Goal: Navigation & Orientation: Find specific page/section

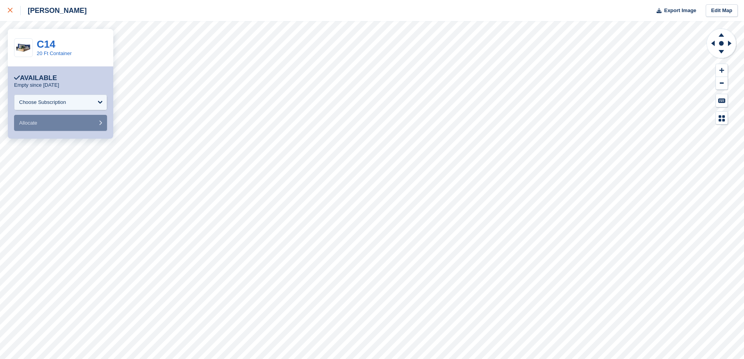
click at [11, 10] on icon at bounding box center [10, 10] width 5 height 5
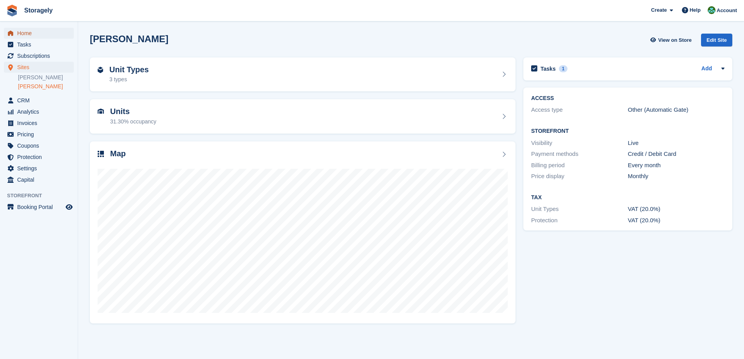
click at [29, 35] on span "Home" at bounding box center [40, 33] width 47 height 11
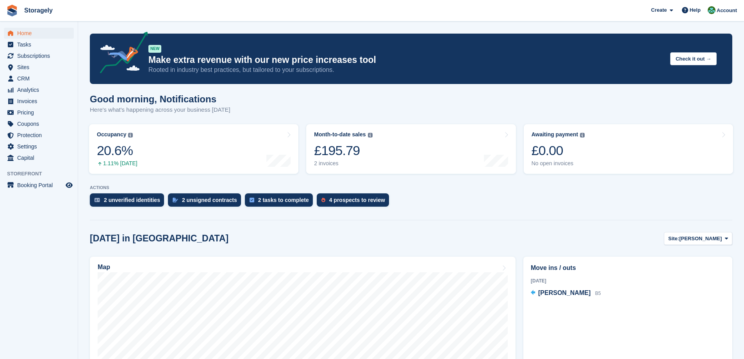
click at [300, 164] on turbo-frame "Occupancy The percentage of all currently allocated units in terms of area. Inc…" at bounding box center [193, 148] width 217 height 57
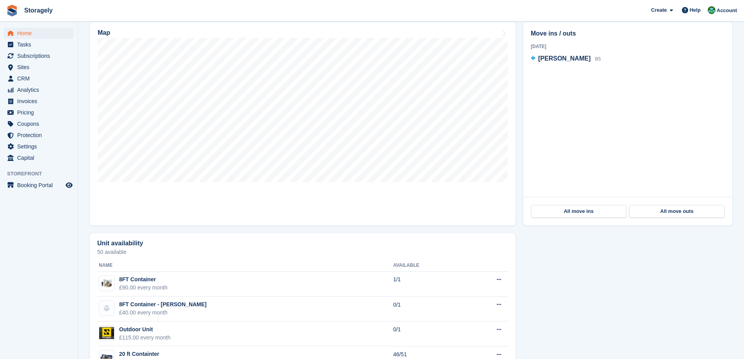
click at [80, 62] on section "NEW Make extra revenue with our new price increases tool Rooted in industry bes…" at bounding box center [411, 89] width 666 height 647
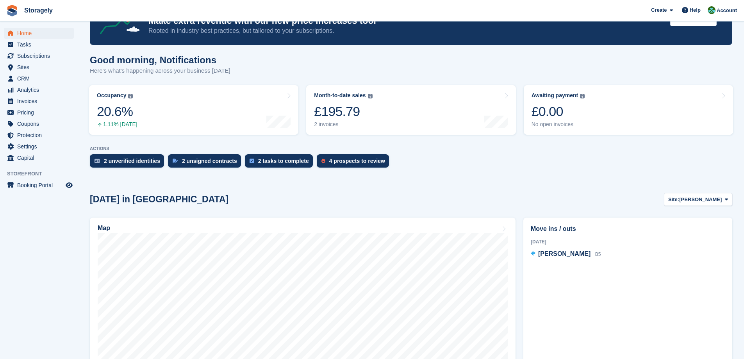
scroll to position [0, 0]
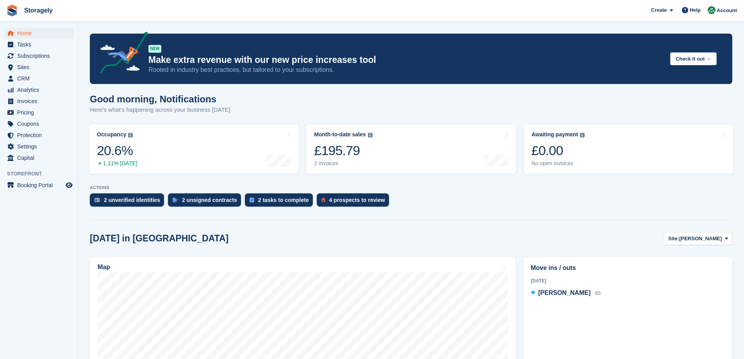
click at [81, 66] on section "NEW Make extra revenue with our new price increases tool Rooted in industry bes…" at bounding box center [411, 323] width 666 height 647
